Goal: Task Accomplishment & Management: Manage account settings

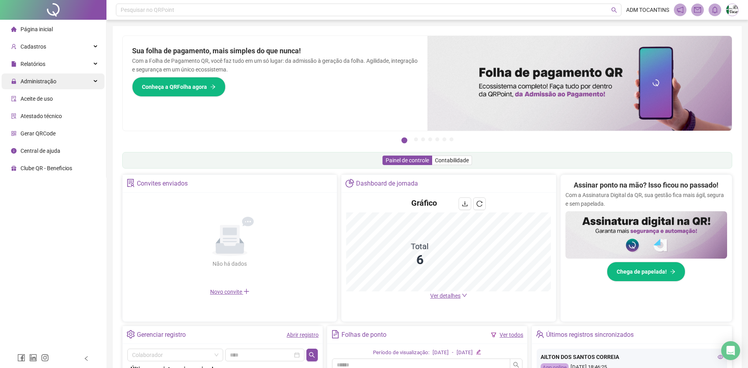
click at [97, 78] on div "Administração" at bounding box center [53, 81] width 103 height 16
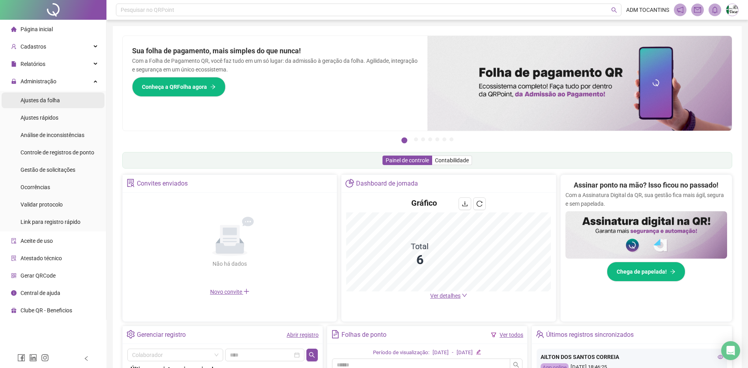
click at [44, 98] on span "Ajustes da folha" at bounding box center [40, 100] width 39 height 6
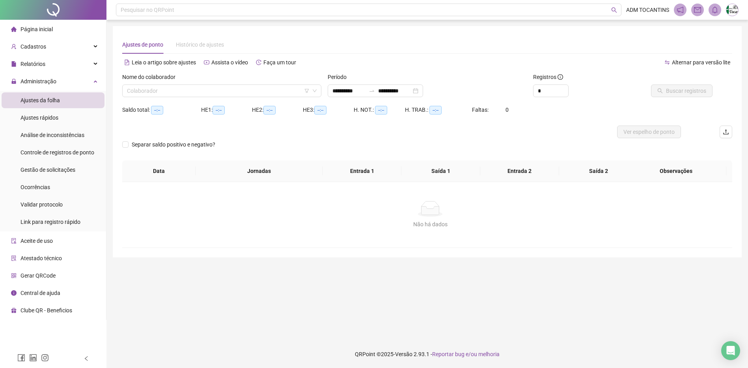
type input "**********"
click at [378, 92] on div at bounding box center [374, 91] width 13 height 6
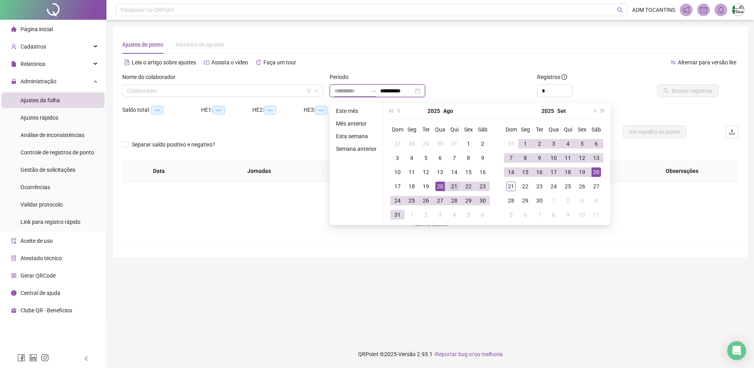
type input "**********"
click at [453, 184] on div "21" at bounding box center [454, 185] width 9 height 9
type input "**********"
click at [596, 172] on div "20" at bounding box center [596, 171] width 9 height 9
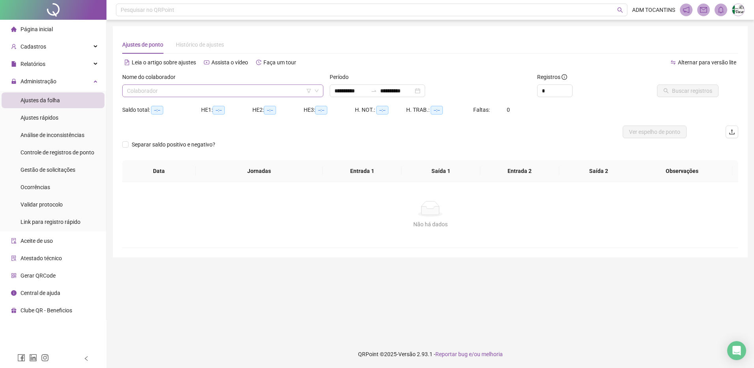
click at [226, 91] on input "search" at bounding box center [219, 91] width 185 height 12
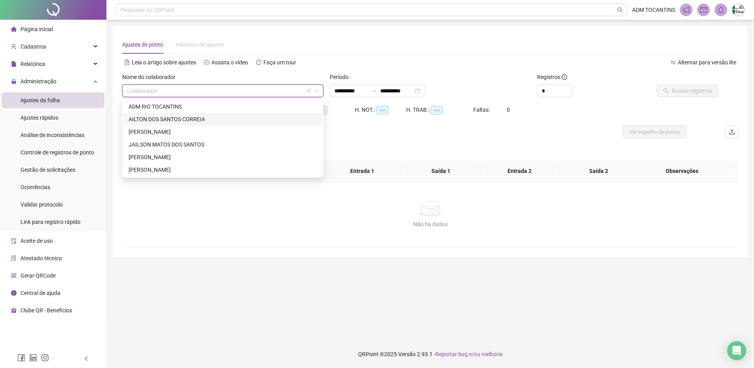
click at [222, 117] on div "AILTON DOS SANTOS CORREIA" at bounding box center [223, 119] width 189 height 9
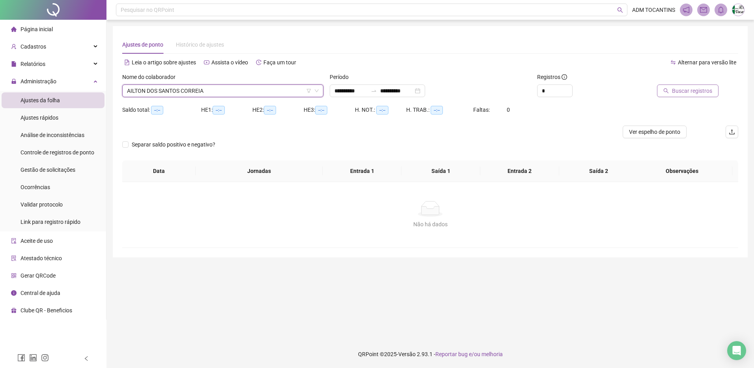
click at [687, 93] on span "Buscar registros" at bounding box center [692, 90] width 40 height 9
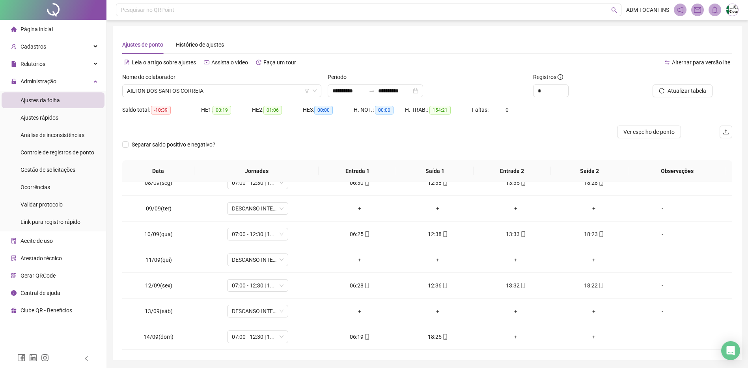
scroll to position [626, 0]
click at [591, 338] on div "+" at bounding box center [593, 337] width 65 height 9
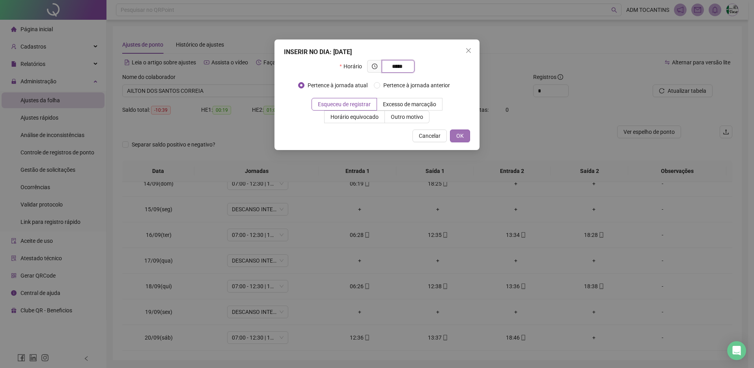
type input "*****"
click at [462, 135] on span "OK" at bounding box center [459, 135] width 7 height 9
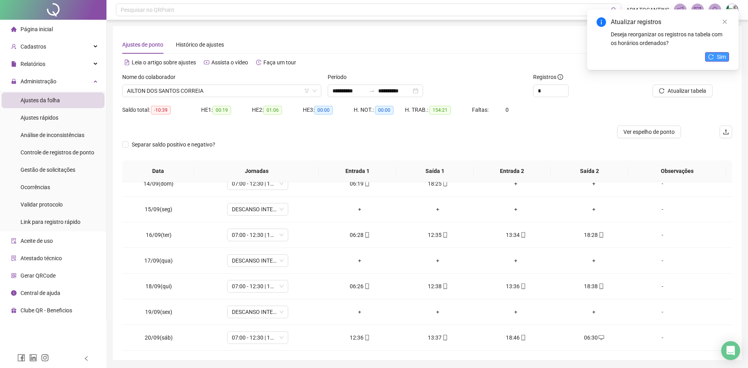
click at [720, 59] on span "Sim" at bounding box center [721, 56] width 9 height 9
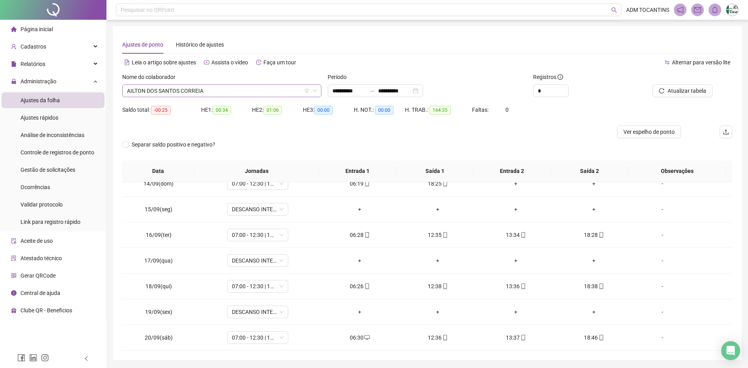
click at [215, 91] on span "AILTON DOS SANTOS CORREIA" at bounding box center [222, 91] width 190 height 12
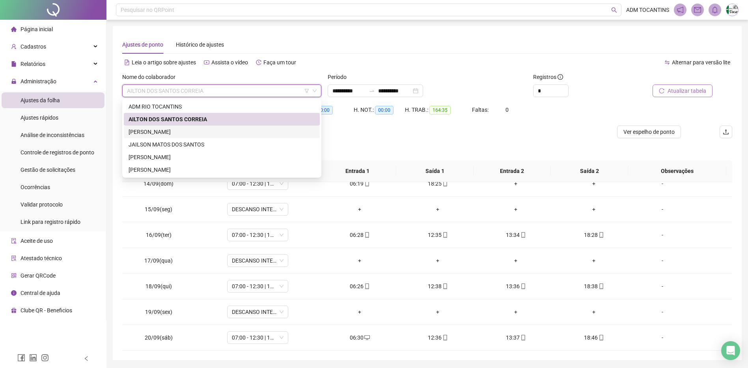
drag, startPoint x: 200, startPoint y: 132, endPoint x: 656, endPoint y: 85, distance: 458.3
click at [200, 133] on div "[PERSON_NAME]" at bounding box center [222, 131] width 187 height 9
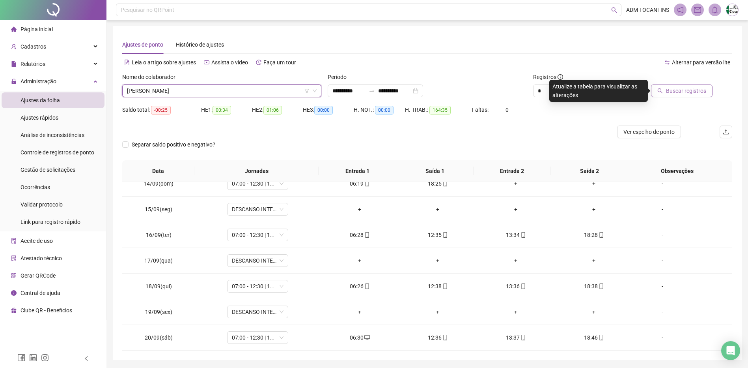
click at [688, 90] on span "Buscar registros" at bounding box center [686, 90] width 40 height 9
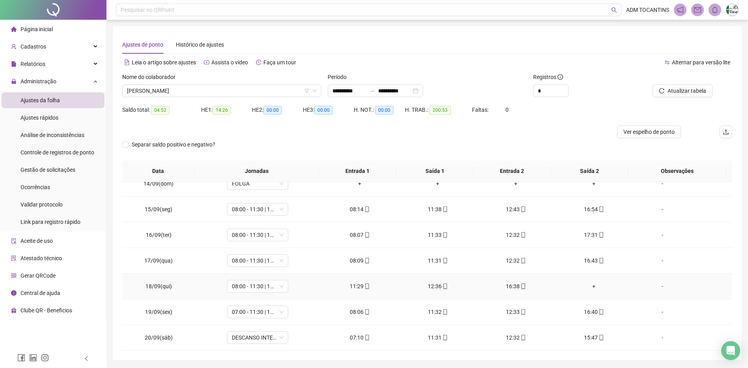
click at [590, 285] on div "+" at bounding box center [593, 286] width 65 height 9
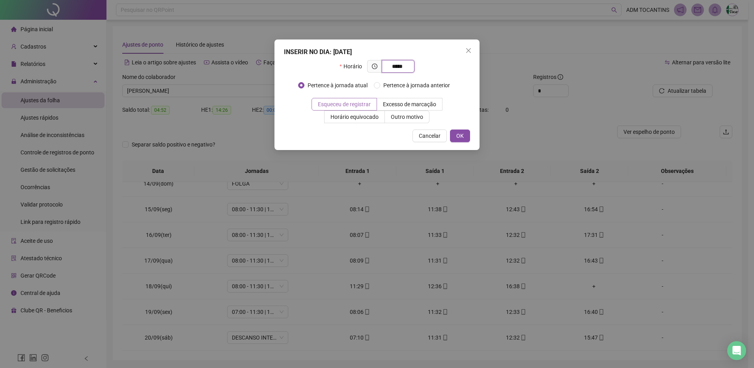
type input "*****"
click at [351, 104] on span "Esqueceu de registrar" at bounding box center [344, 104] width 53 height 6
click at [464, 140] on button "OK" at bounding box center [460, 135] width 20 height 13
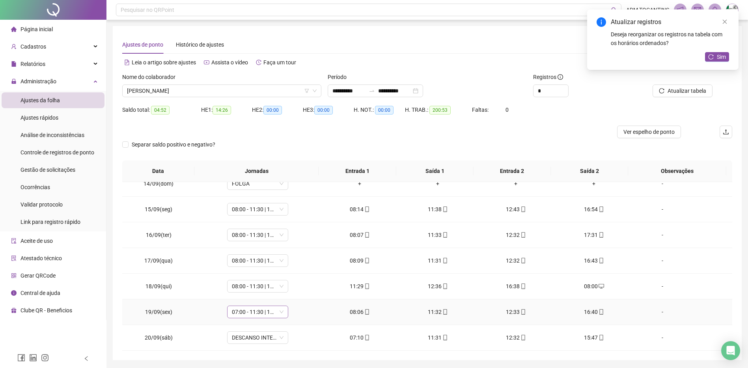
click at [256, 314] on span "07:00 - 11:30 | 12:30 - 15:00" at bounding box center [258, 312] width 52 height 12
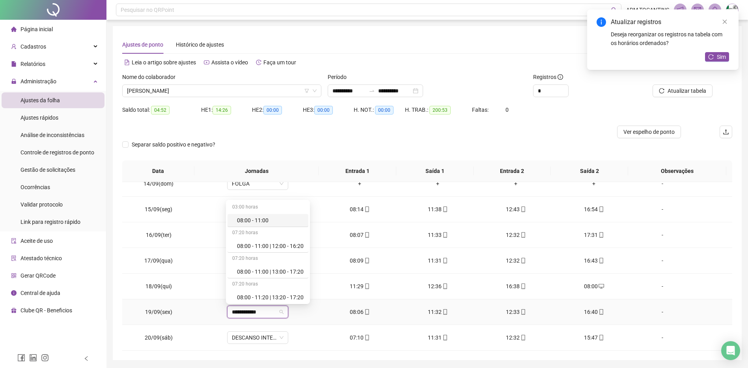
type input "**********"
click at [264, 239] on div "08:00 - 11:30 | 12:30 - 16:40" at bounding box center [268, 244] width 81 height 13
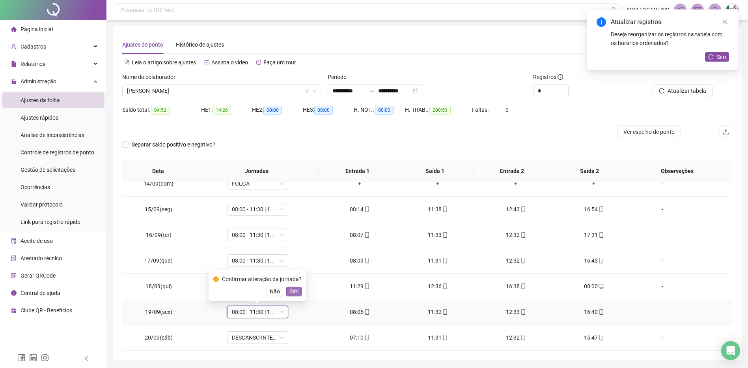
click at [290, 294] on span "Sim" at bounding box center [293, 291] width 9 height 9
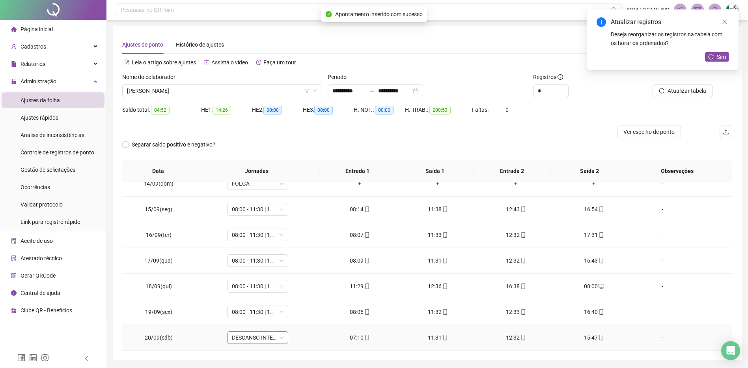
click at [234, 335] on span "DESCANSO INTER-JORNADA" at bounding box center [258, 337] width 52 height 12
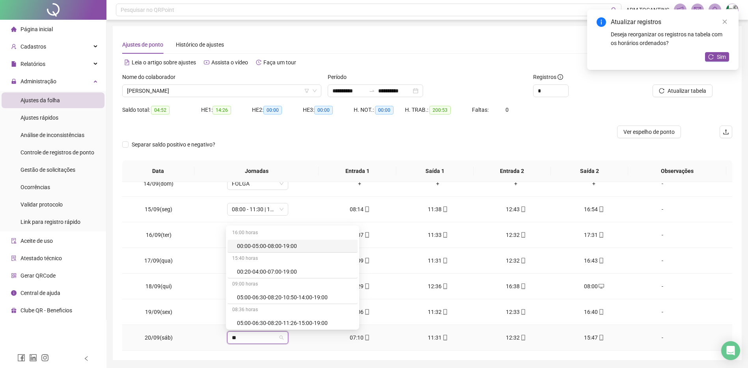
type input "*"
type input "**********"
click at [255, 241] on div "07:00 - 11:30 | 12:30 - 15:00" at bounding box center [268, 245] width 81 height 13
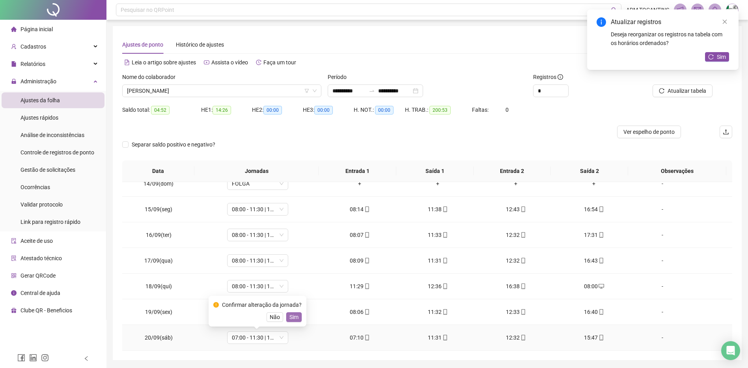
click at [293, 317] on span "Sim" at bounding box center [293, 316] width 9 height 9
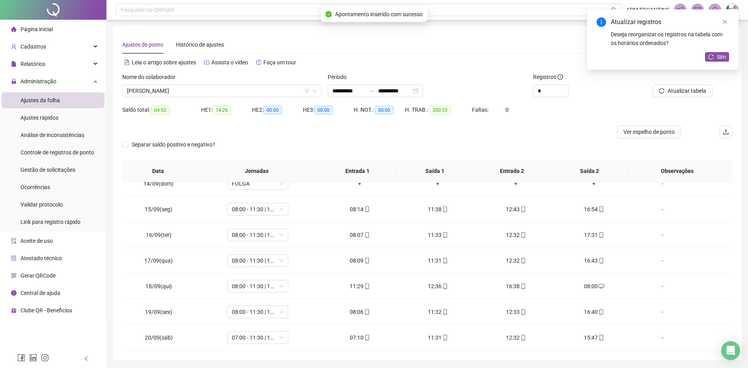
drag, startPoint x: 724, startPoint y: 60, endPoint x: 719, endPoint y: 68, distance: 9.0
click at [723, 60] on span "Sim" at bounding box center [721, 56] width 9 height 9
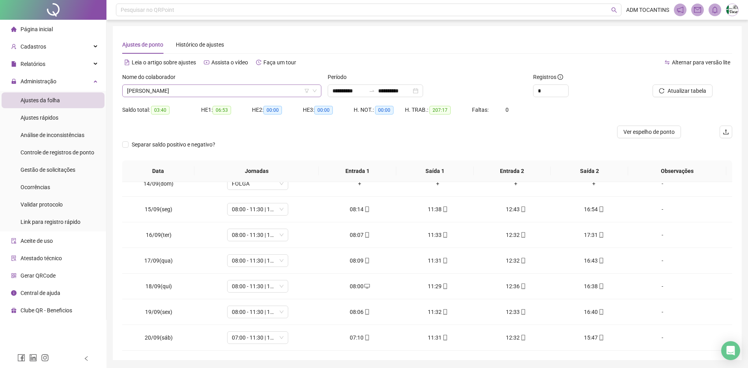
click at [230, 91] on span "[PERSON_NAME]" at bounding box center [222, 91] width 190 height 12
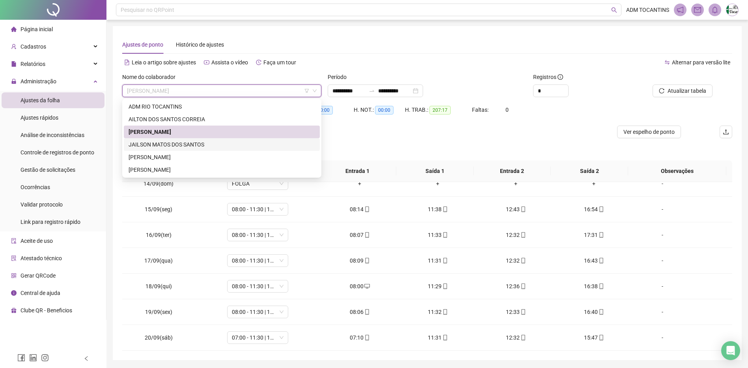
click at [205, 143] on div "JAILSON MATOS DOS SANTOS" at bounding box center [222, 144] width 187 height 9
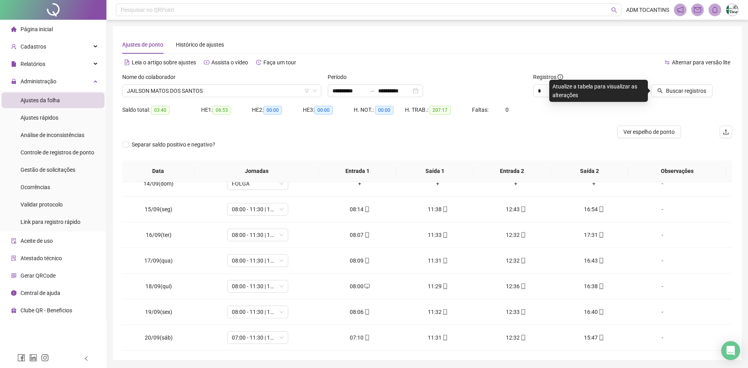
click at [686, 90] on span "Buscar registros" at bounding box center [686, 90] width 40 height 9
click at [685, 90] on span "Buscar registros" at bounding box center [686, 90] width 40 height 9
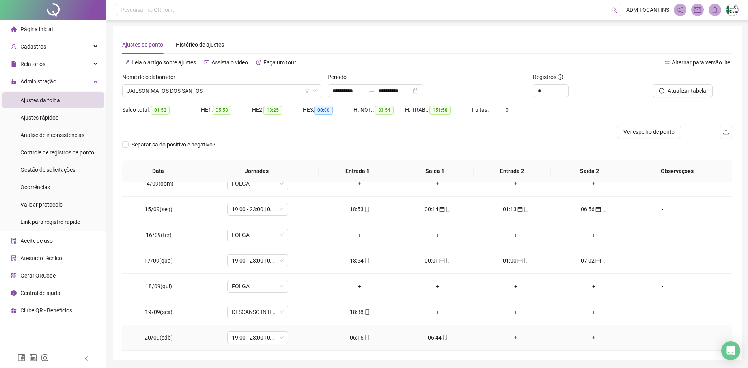
click at [358, 340] on div "06:16" at bounding box center [359, 337] width 65 height 9
type input "**********"
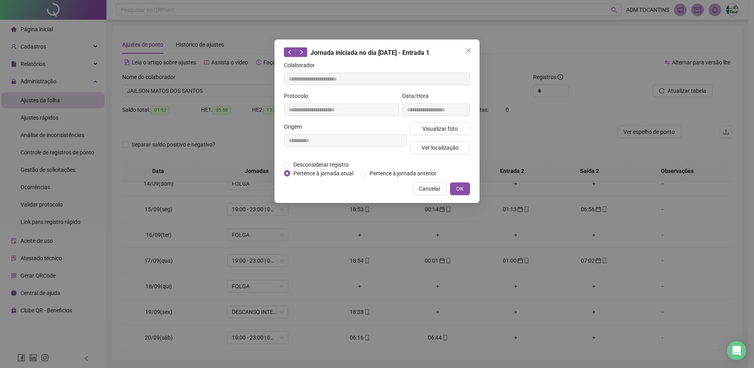
drag, startPoint x: 423, startPoint y: 191, endPoint x: 465, endPoint y: 284, distance: 102.4
click at [423, 191] on span "Cancelar" at bounding box center [430, 188] width 22 height 9
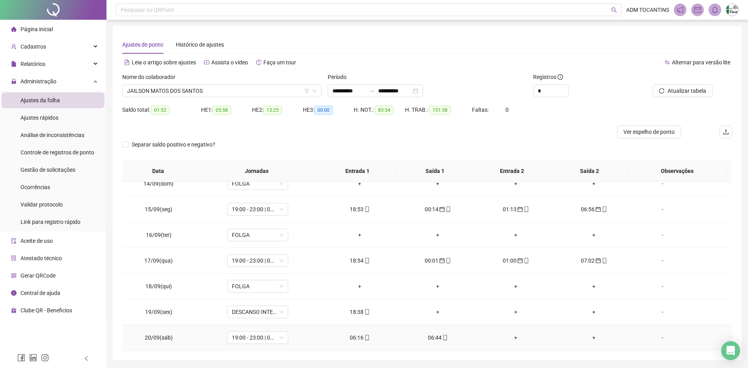
click at [364, 338] on icon "mobile" at bounding box center [367, 337] width 6 height 6
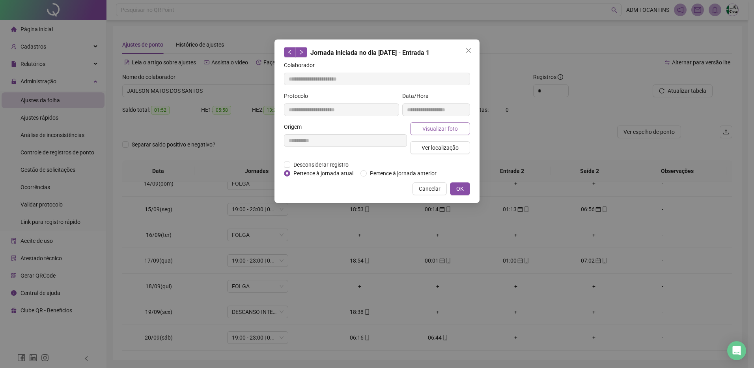
click at [435, 129] on span "Visualizar foto" at bounding box center [439, 128] width 35 height 9
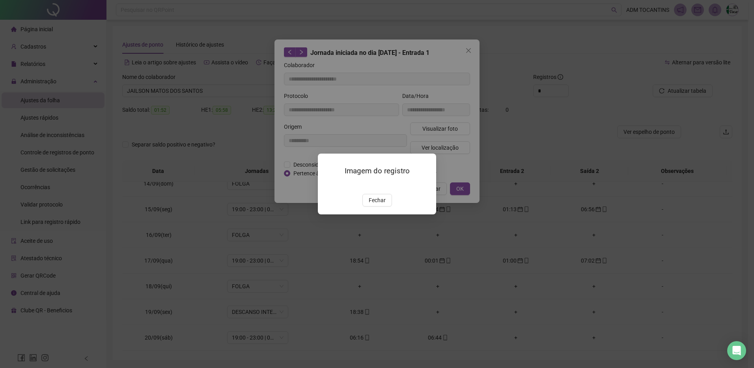
click at [377, 204] on span "Fechar" at bounding box center [377, 200] width 17 height 9
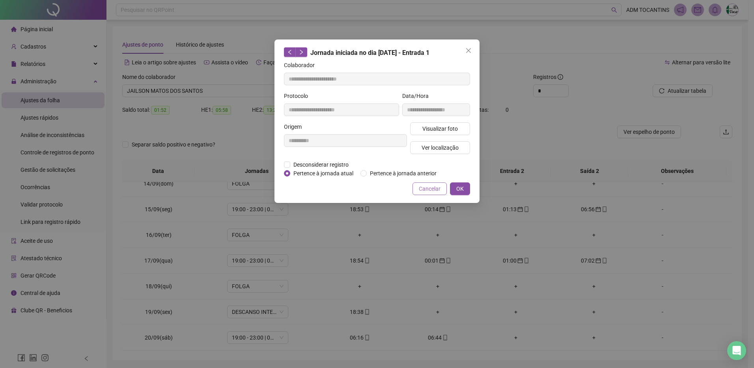
click at [428, 184] on span "Cancelar" at bounding box center [430, 188] width 22 height 9
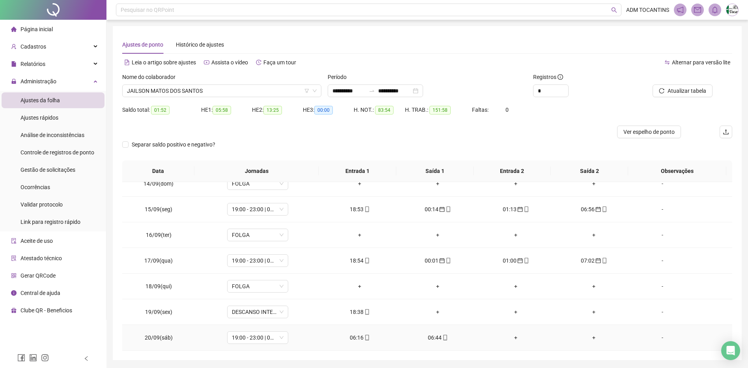
click at [358, 338] on div "06:16" at bounding box center [359, 337] width 65 height 9
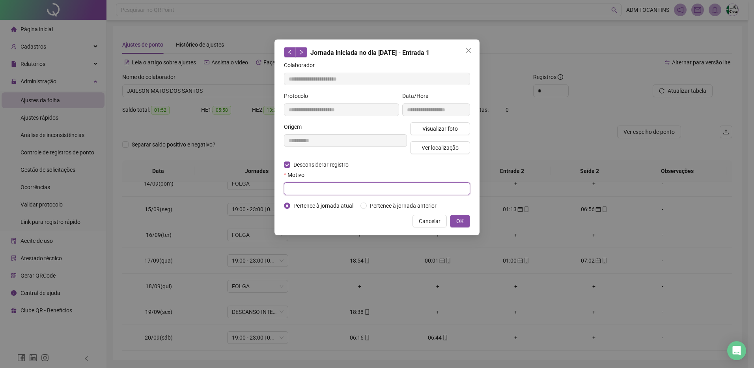
click at [353, 187] on input "text" at bounding box center [377, 188] width 186 height 13
type input "****"
click at [465, 223] on button "OK" at bounding box center [460, 221] width 20 height 13
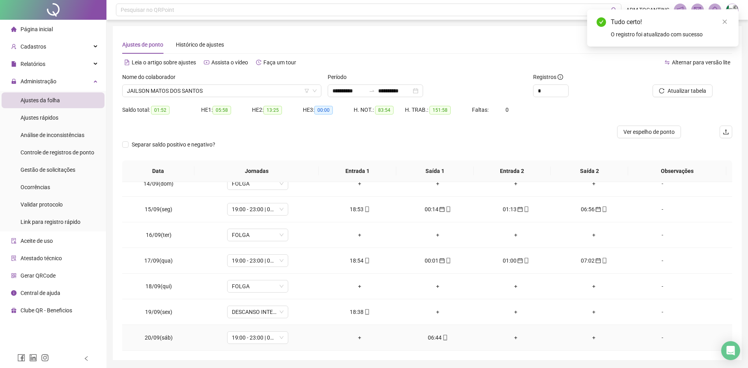
click at [431, 338] on div "06:44" at bounding box center [437, 337] width 65 height 9
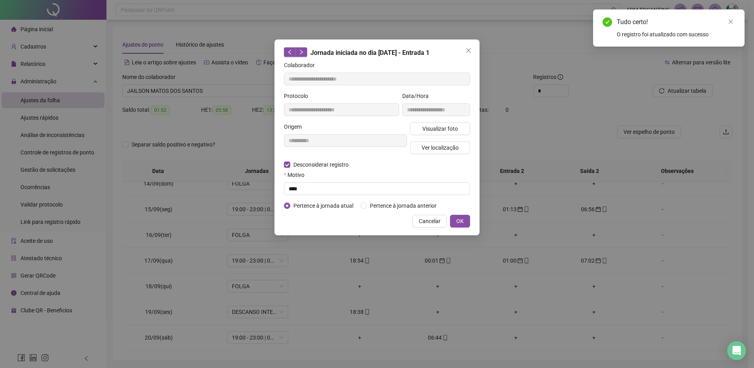
type input "**********"
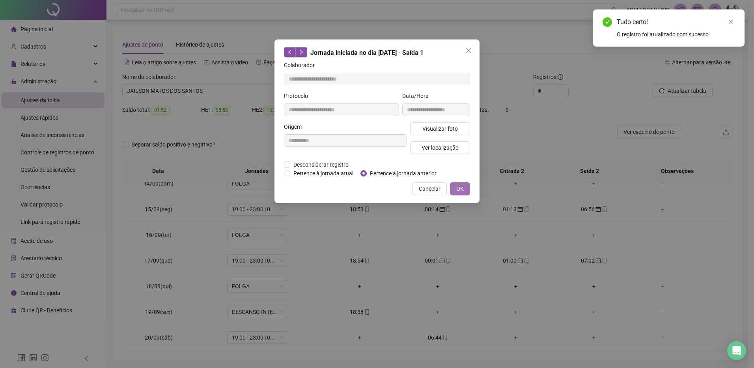
click at [466, 192] on button "OK" at bounding box center [460, 188] width 20 height 13
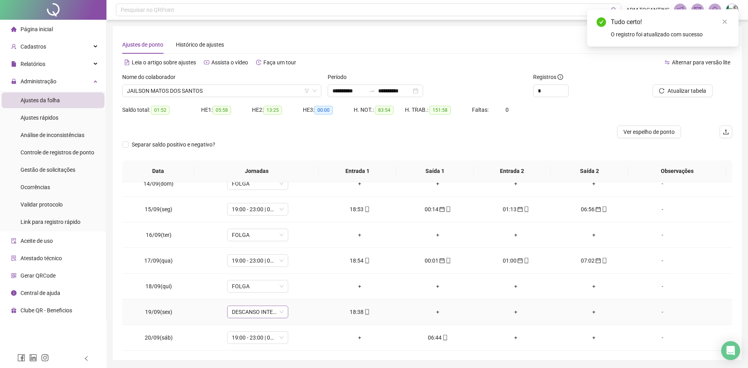
click at [248, 313] on span "DESCANSO INTER-JORNADA" at bounding box center [258, 312] width 52 height 12
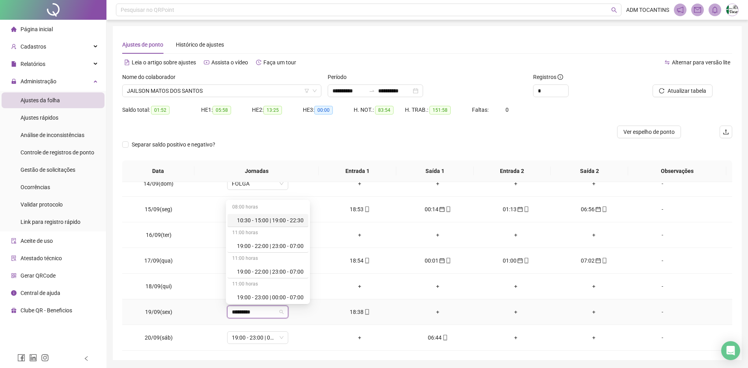
type input "**********"
click at [271, 291] on div "19:00 - 23:00 | 00:00 - 07:00" at bounding box center [270, 295] width 67 height 9
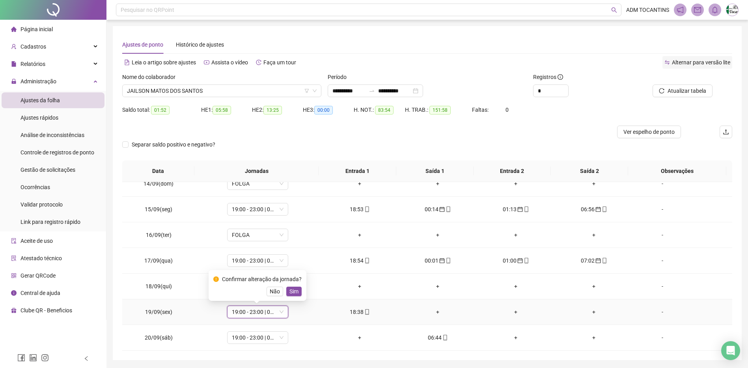
drag, startPoint x: 295, startPoint y: 290, endPoint x: 690, endPoint y: 65, distance: 454.6
click at [295, 290] on span "Sim" at bounding box center [293, 291] width 9 height 9
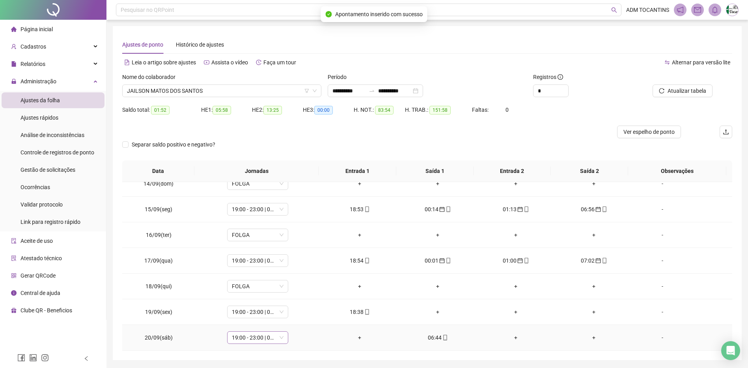
click at [241, 335] on span "19:00 - 23:00 | 00:00 - 07:00" at bounding box center [258, 337] width 52 height 12
type input "*****"
click at [259, 296] on div "Folga" at bounding box center [263, 295] width 52 height 9
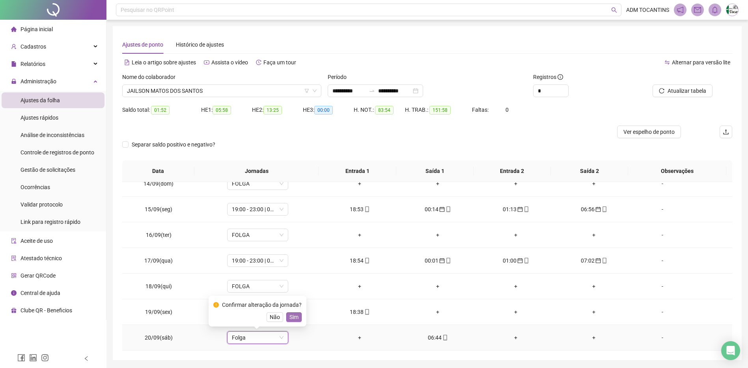
click at [289, 319] on span "Sim" at bounding box center [293, 316] width 9 height 9
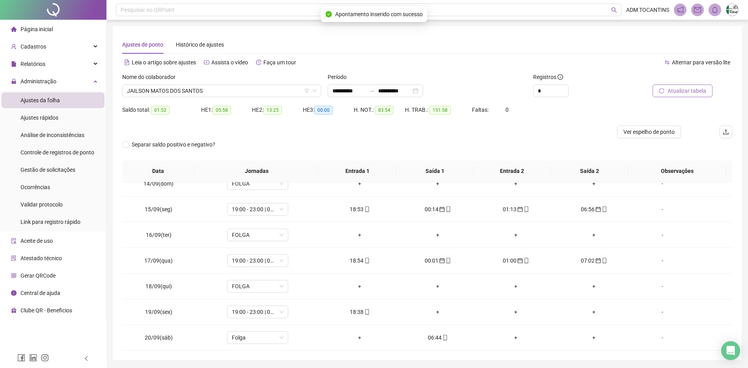
click at [678, 91] on span "Atualizar tabela" at bounding box center [687, 90] width 39 height 9
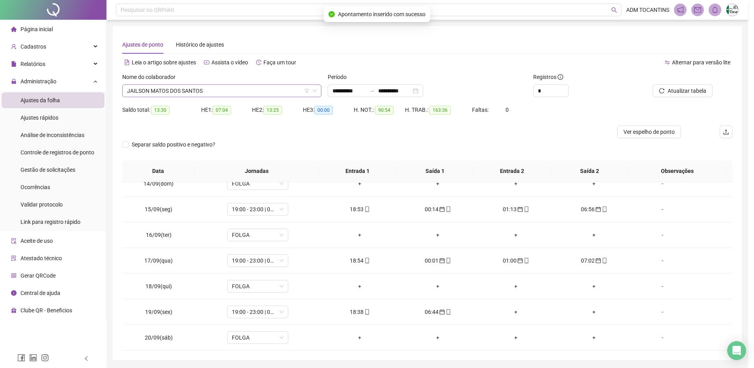
click at [206, 89] on span "JAILSON MATOS DOS SANTOS" at bounding box center [222, 91] width 190 height 12
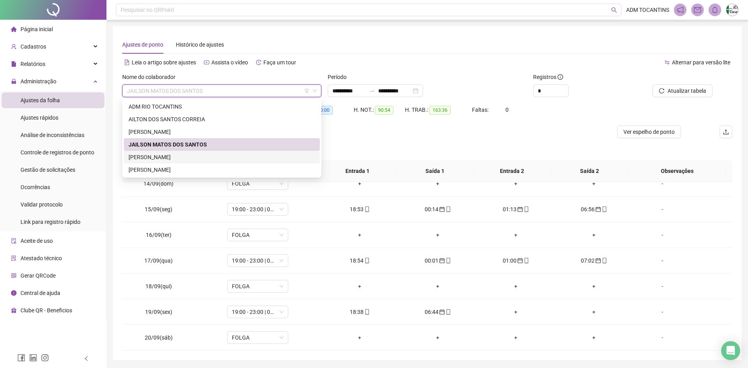
click at [188, 157] on div "[PERSON_NAME]" at bounding box center [222, 157] width 187 height 9
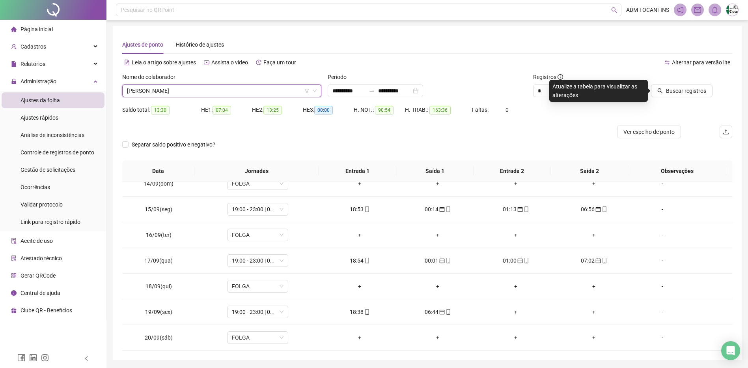
click at [689, 90] on span "Buscar registros" at bounding box center [686, 90] width 40 height 9
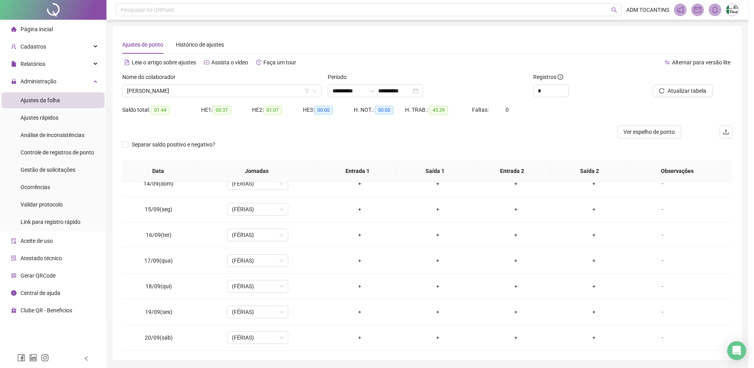
click at [201, 87] on div "Buscando registros Os registros de ponto estão sendo buscados... OK" at bounding box center [377, 184] width 754 height 368
click at [183, 91] on span "[PERSON_NAME]" at bounding box center [222, 91] width 190 height 12
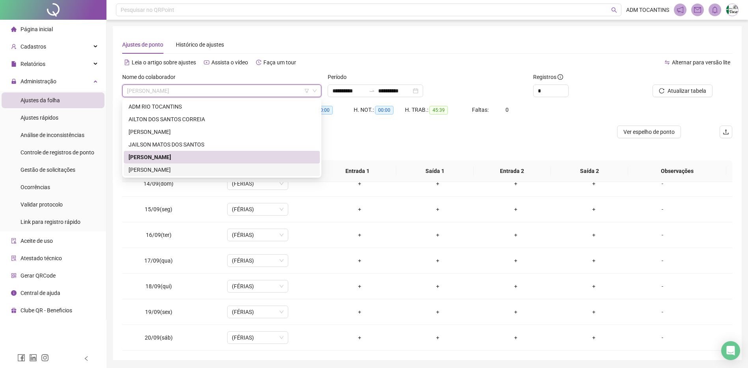
click at [177, 165] on div "[PERSON_NAME]" at bounding box center [222, 169] width 196 height 13
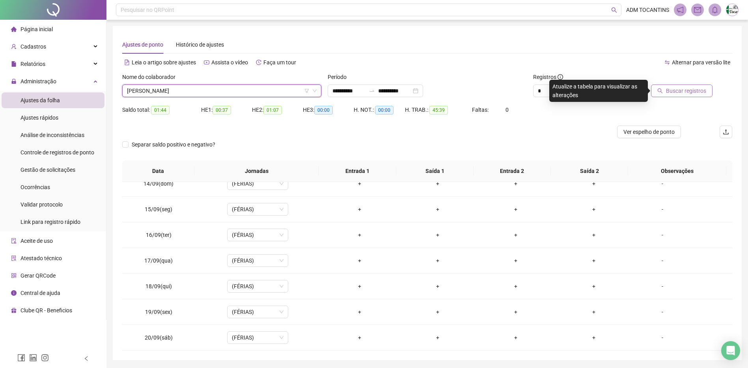
click at [689, 91] on span "Buscar registros" at bounding box center [686, 90] width 40 height 9
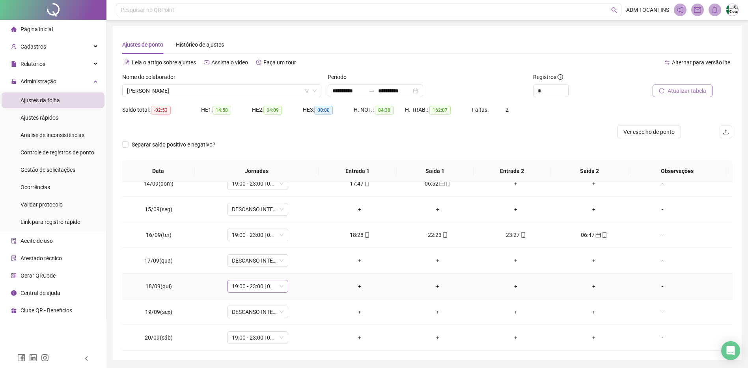
click at [245, 286] on span "19:00 - 23:00 | 00:00 - 07:00" at bounding box center [258, 286] width 52 height 12
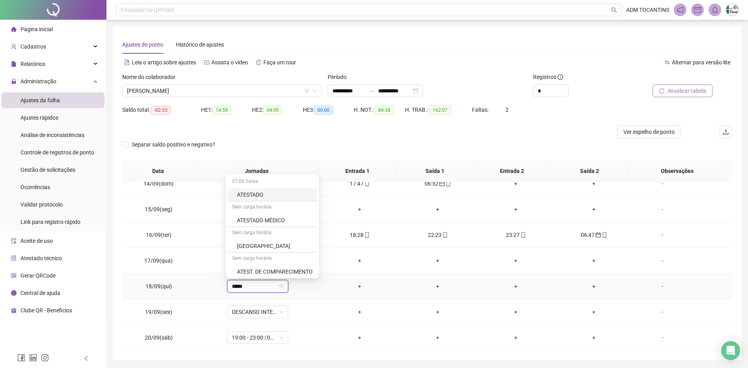
type input "******"
click at [263, 241] on div "ATESTADO MÉDICO" at bounding box center [263, 244] width 53 height 9
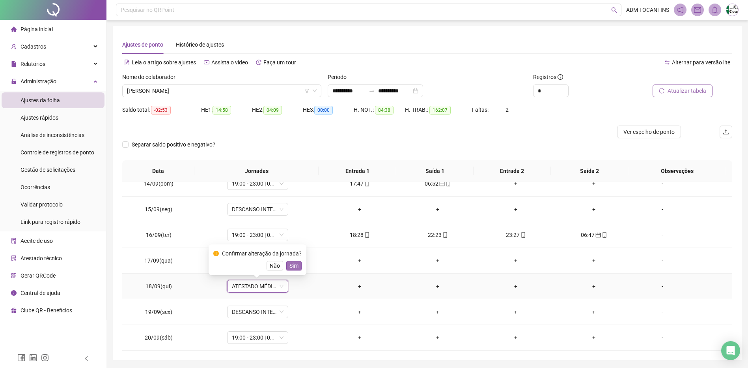
click at [291, 265] on span "Sim" at bounding box center [293, 265] width 9 height 9
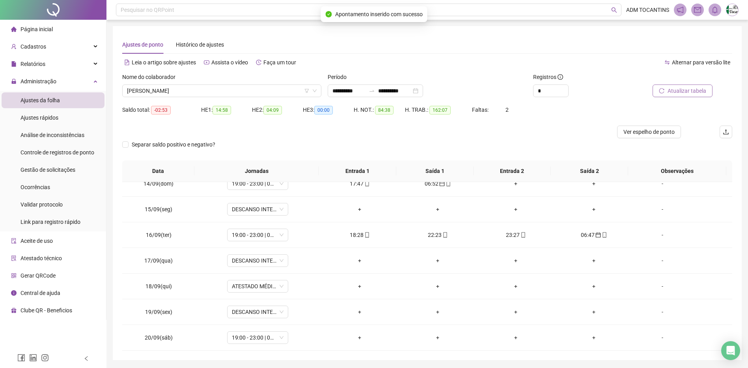
click at [693, 88] on span "Atualizar tabela" at bounding box center [687, 90] width 39 height 9
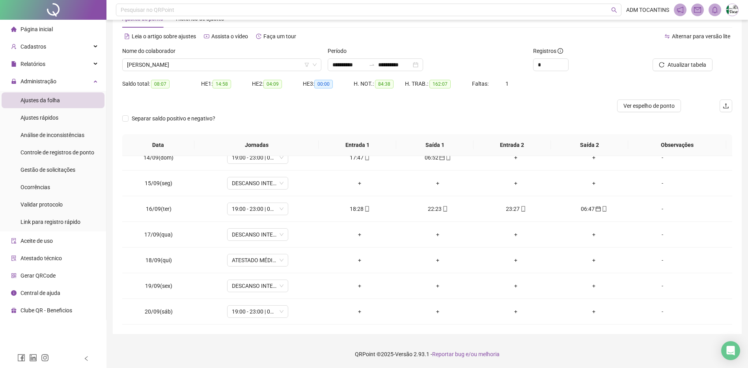
click at [38, 29] on span "Página inicial" at bounding box center [37, 29] width 32 height 6
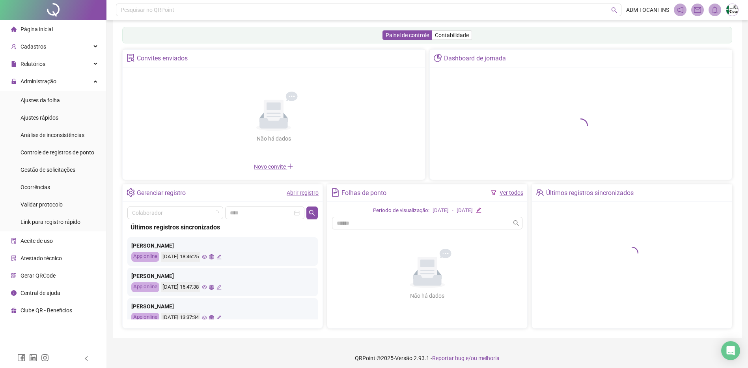
scroll to position [13, 0]
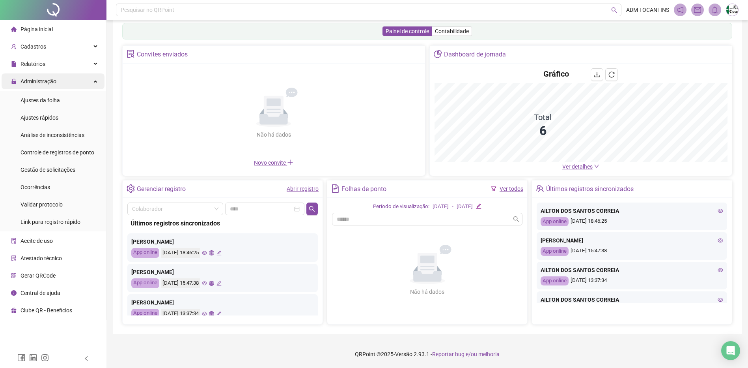
click at [94, 80] on icon at bounding box center [96, 80] width 4 height 0
